Goal: Task Accomplishment & Management: Use online tool/utility

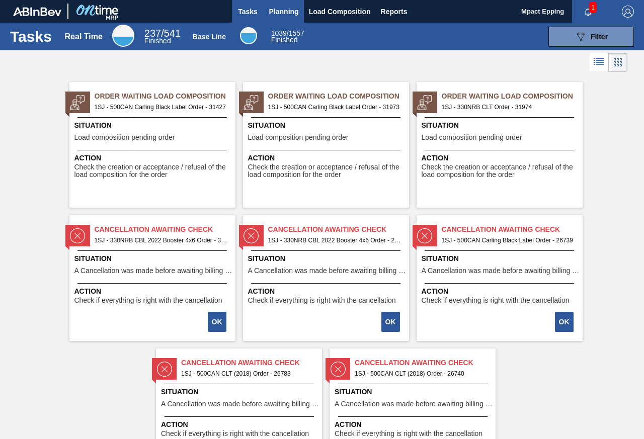
click at [277, 13] on span "Planning" at bounding box center [284, 12] width 30 height 12
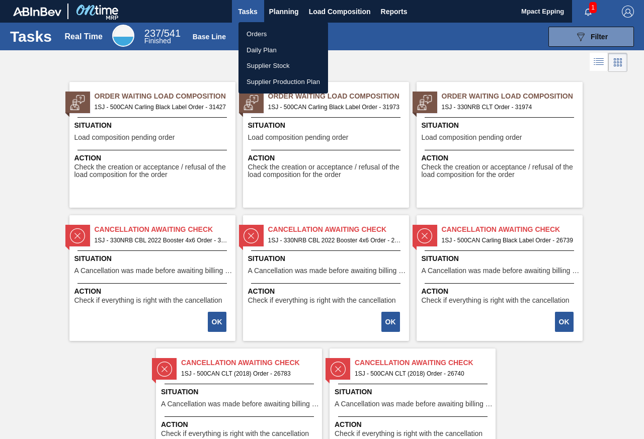
click at [271, 32] on li "Orders" at bounding box center [283, 34] width 90 height 16
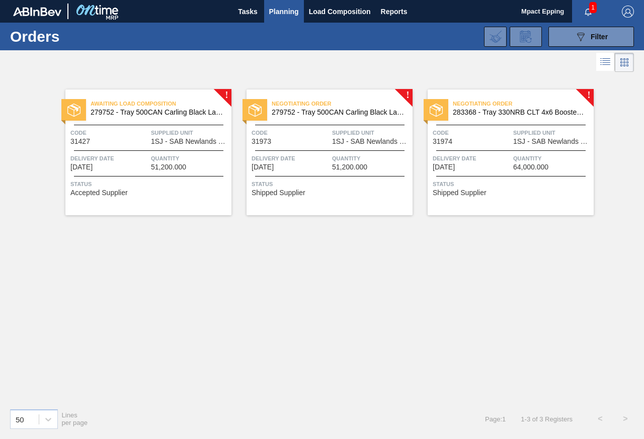
click at [339, 169] on span "51,200.000" at bounding box center [349, 168] width 35 height 8
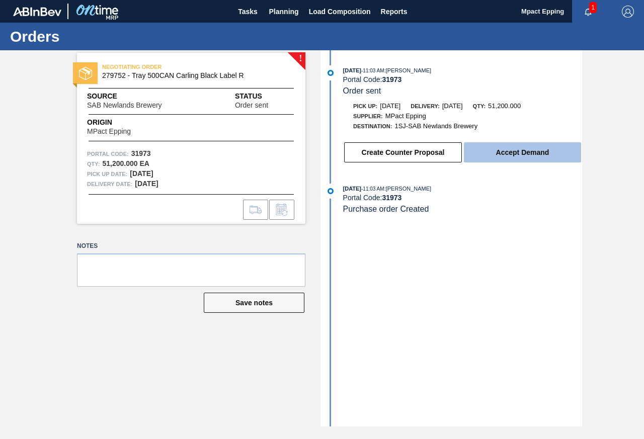
click at [505, 155] on button "Accept Demand" at bounding box center [522, 152] width 117 height 20
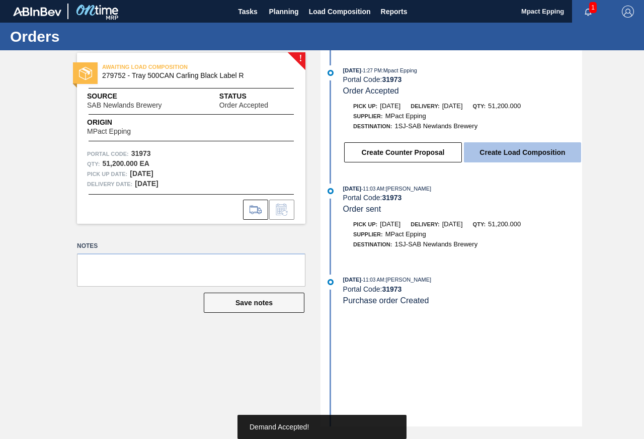
click at [505, 153] on button "Create Load Composition" at bounding box center [522, 152] width 117 height 20
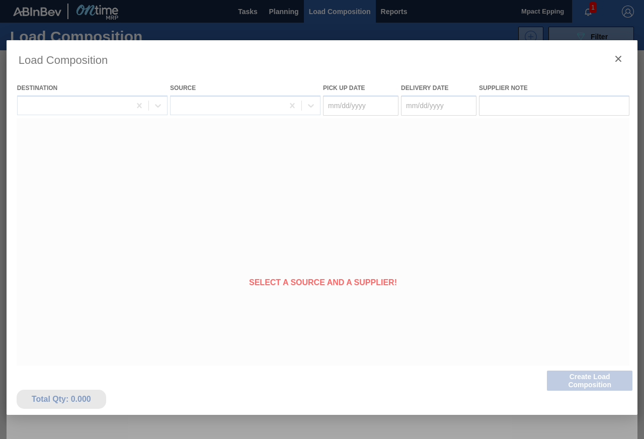
type Date "[DATE]"
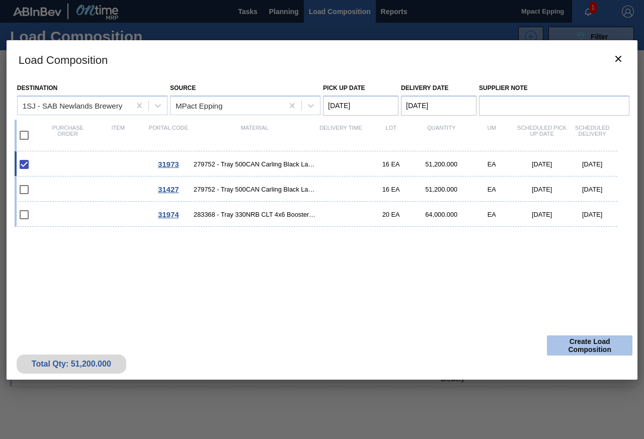
click at [579, 342] on button "Create Load Composition" at bounding box center [590, 346] width 86 height 20
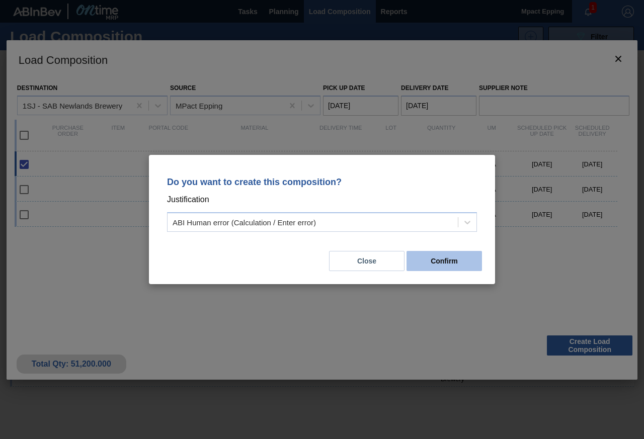
click at [450, 257] on button "Confirm" at bounding box center [444, 261] width 75 height 20
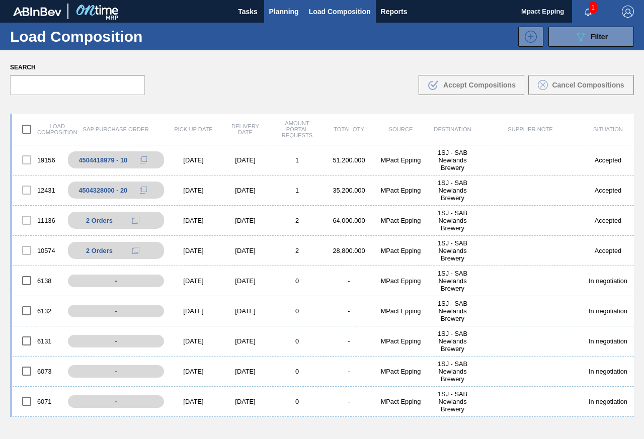
click at [292, 11] on span "Planning" at bounding box center [284, 12] width 30 height 12
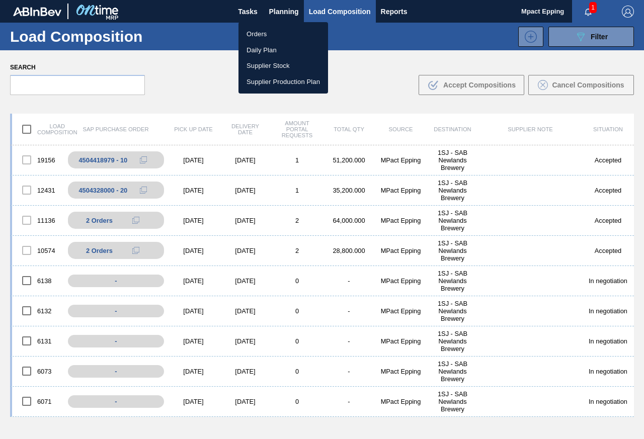
click at [260, 29] on li "Orders" at bounding box center [283, 34] width 90 height 16
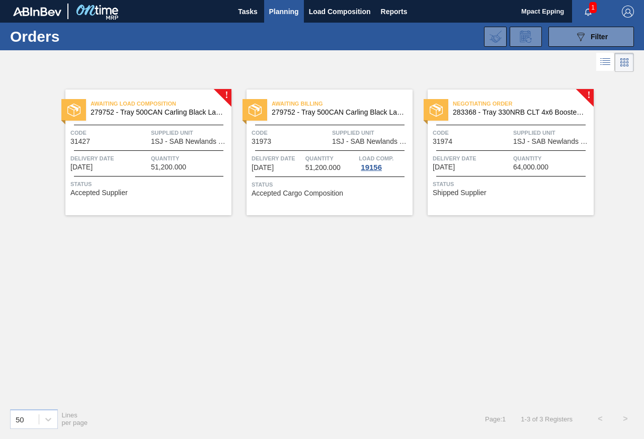
click at [498, 161] on span "Delivery Date" at bounding box center [472, 158] width 78 height 10
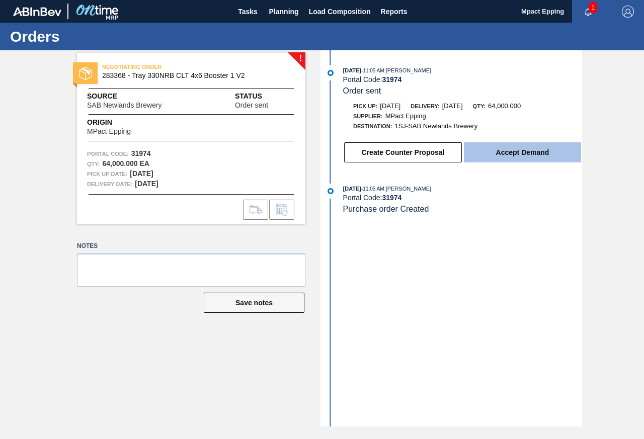
click at [479, 153] on button "Accept Demand" at bounding box center [522, 152] width 117 height 20
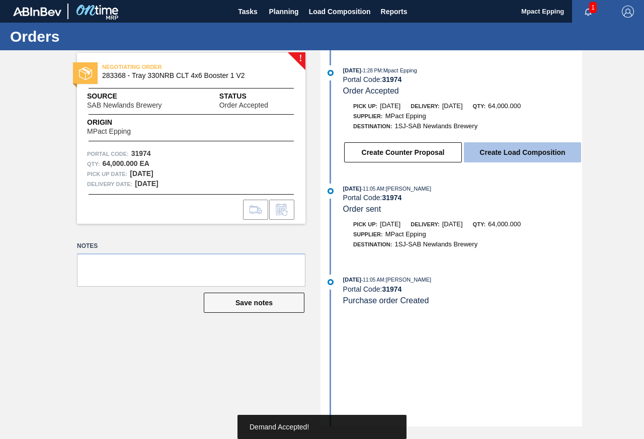
click at [503, 151] on button "Create Load Composition" at bounding box center [522, 152] width 117 height 20
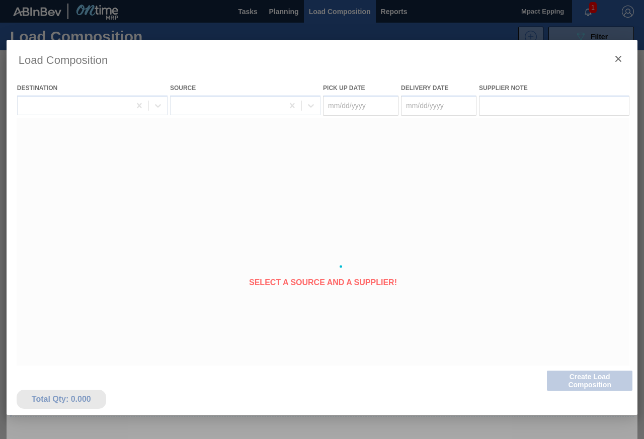
type Date "[DATE]"
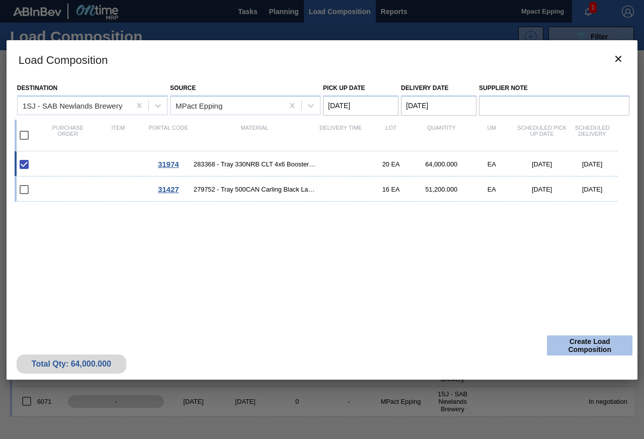
click at [596, 342] on button "Create Load Composition" at bounding box center [590, 346] width 86 height 20
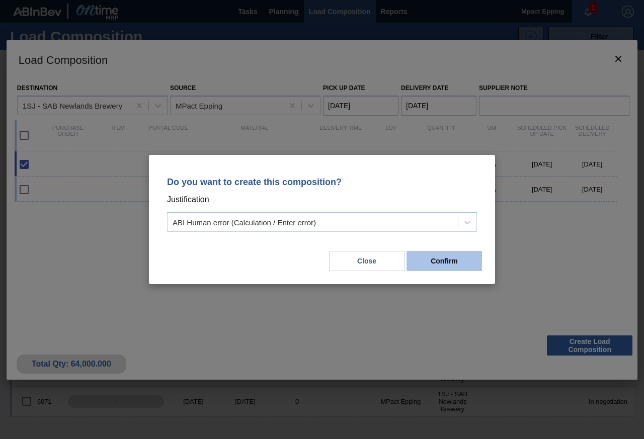
click at [434, 257] on button "Confirm" at bounding box center [444, 261] width 75 height 20
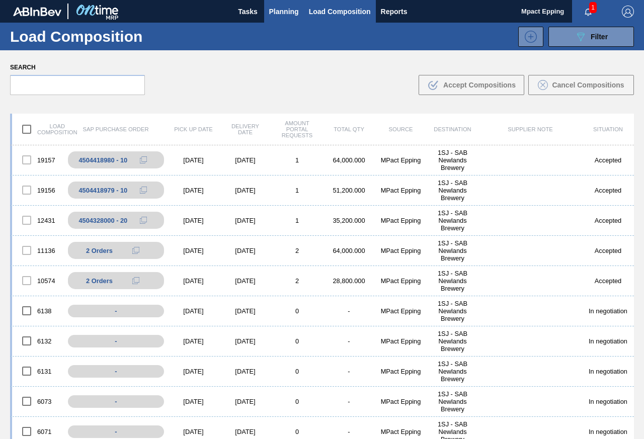
click at [289, 13] on span "Planning" at bounding box center [284, 12] width 30 height 12
